Goal: Task Accomplishment & Management: Manage account settings

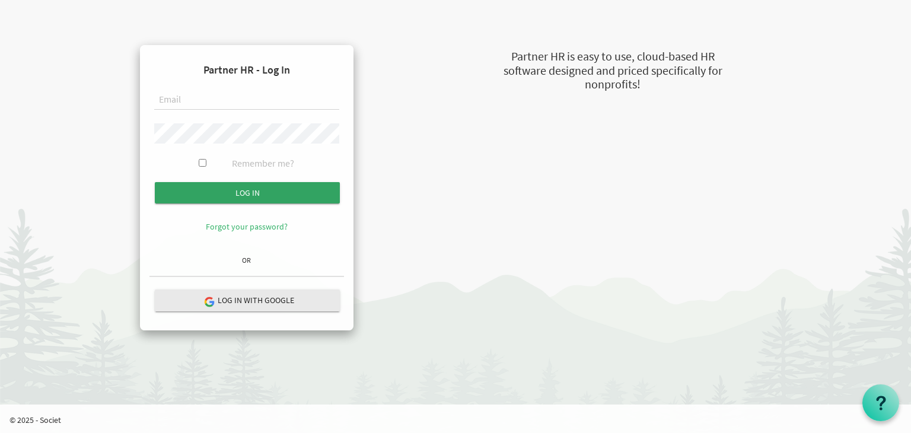
type input "[EMAIL_ADDRESS][DOMAIN_NAME]"
click at [241, 199] on input "submit" at bounding box center [247, 192] width 185 height 21
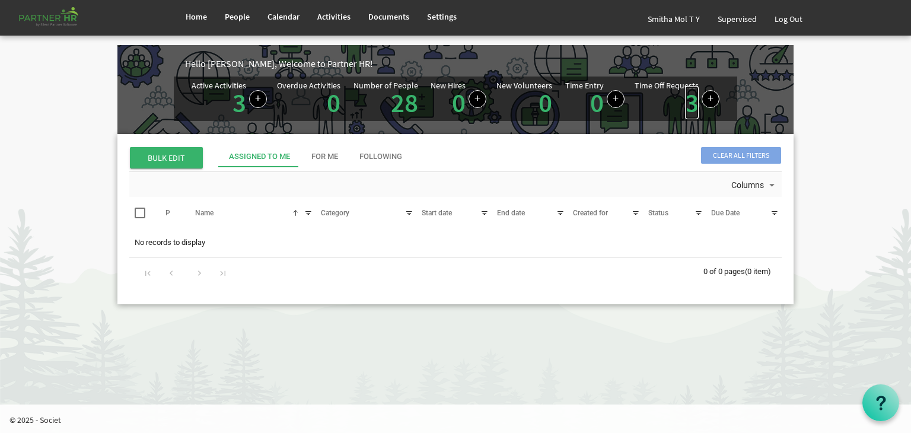
click at [692, 100] on link "3" at bounding box center [692, 102] width 14 height 33
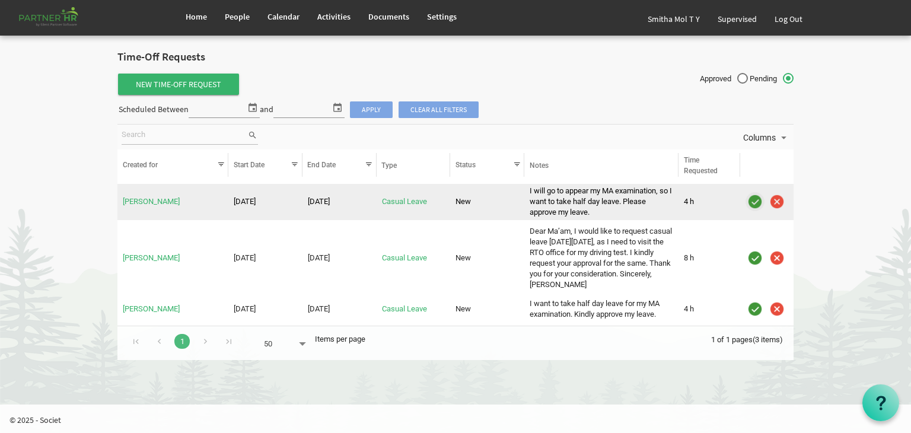
click at [755, 201] on img "is template cell column header" at bounding box center [755, 202] width 18 height 18
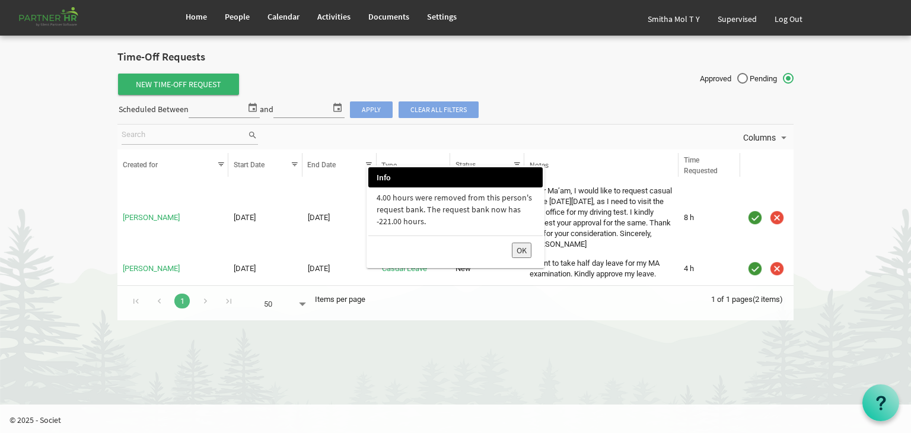
click at [520, 248] on button "OK" at bounding box center [522, 250] width 20 height 15
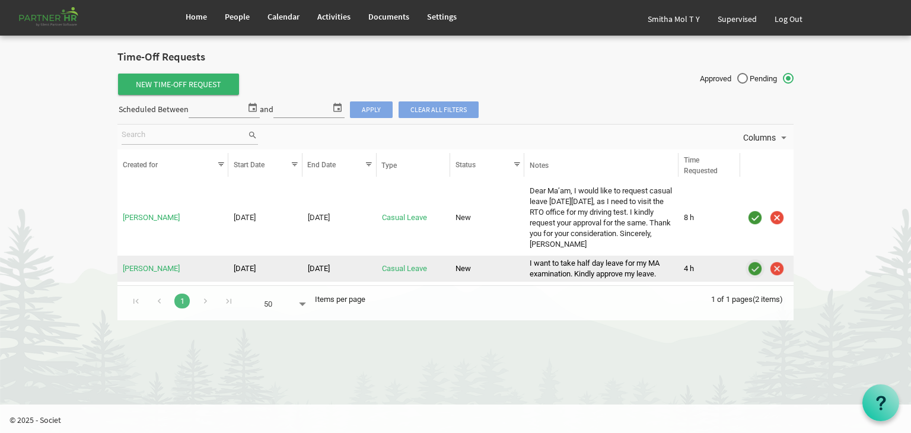
click at [755, 278] on img "is template cell column header" at bounding box center [755, 269] width 18 height 18
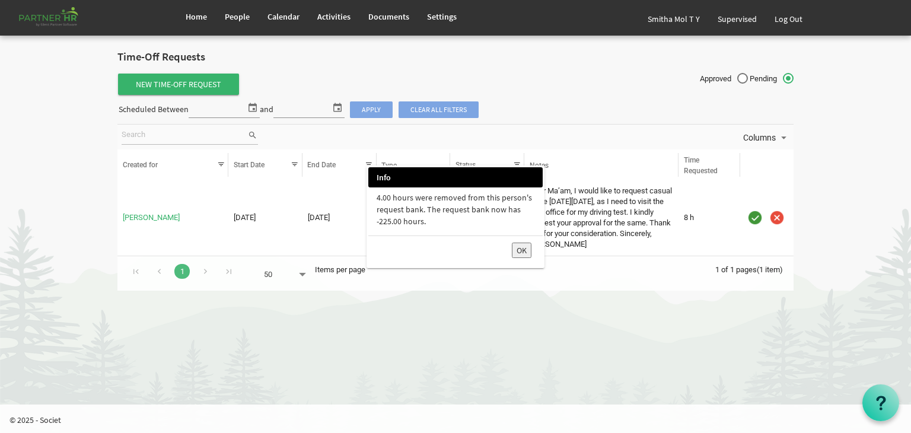
click at [522, 247] on button "OK" at bounding box center [522, 250] width 20 height 15
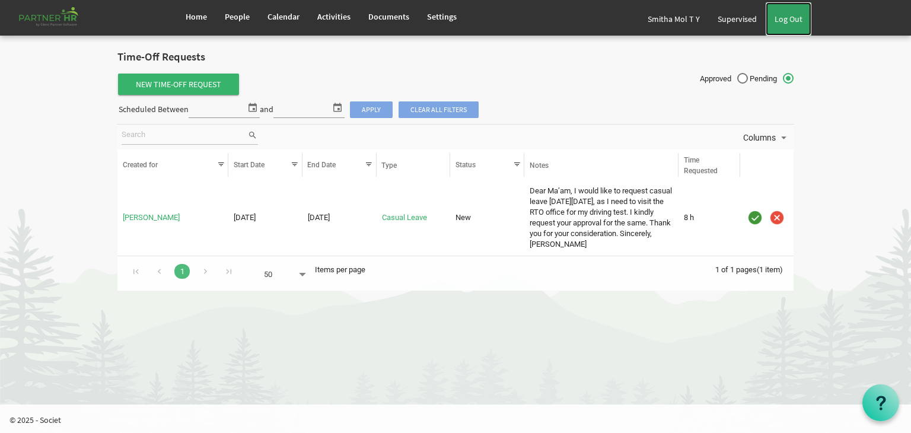
click at [789, 14] on link "Log Out" at bounding box center [789, 18] width 46 height 33
